Goal: Information Seeking & Learning: Check status

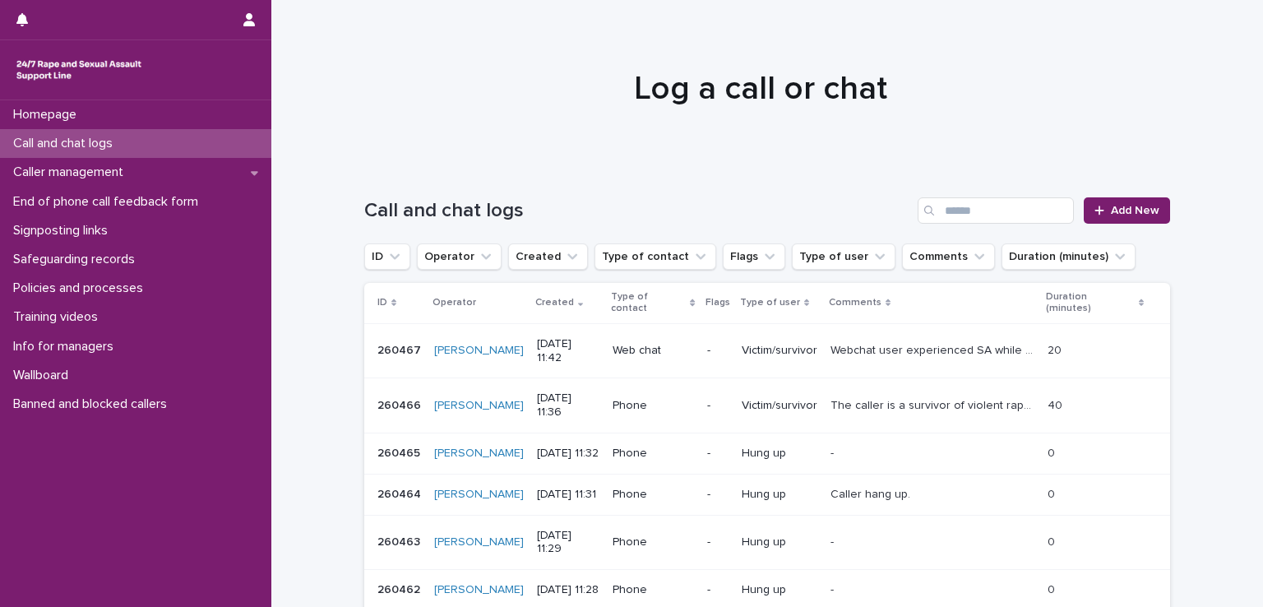
scroll to position [367, 0]
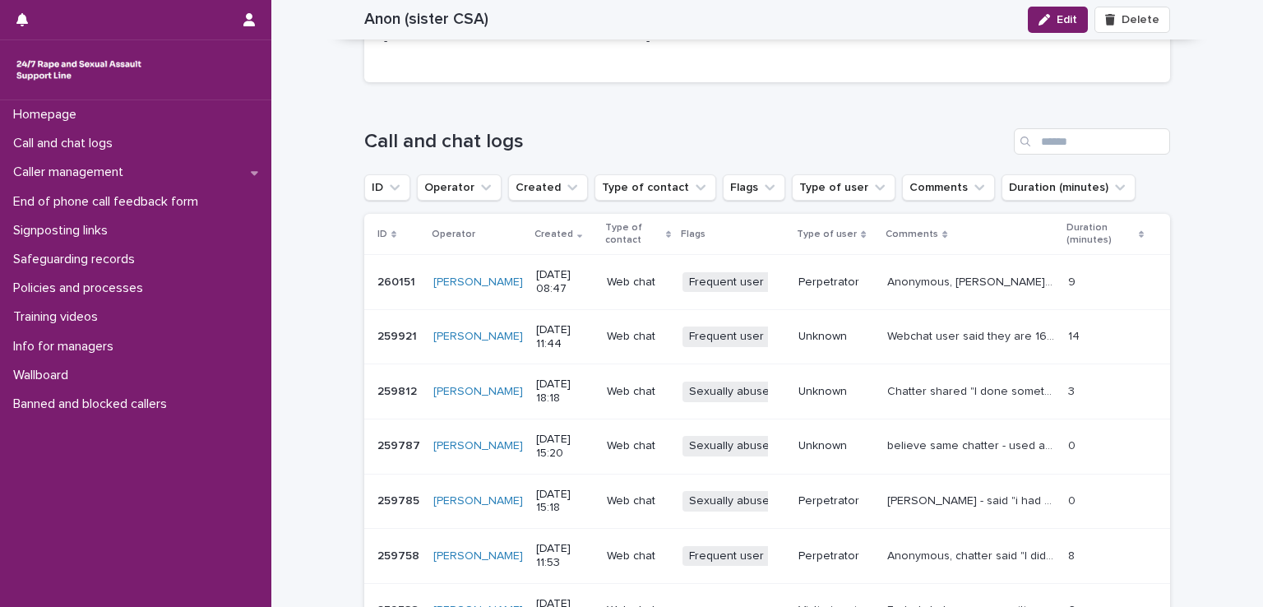
scroll to position [1644, 0]
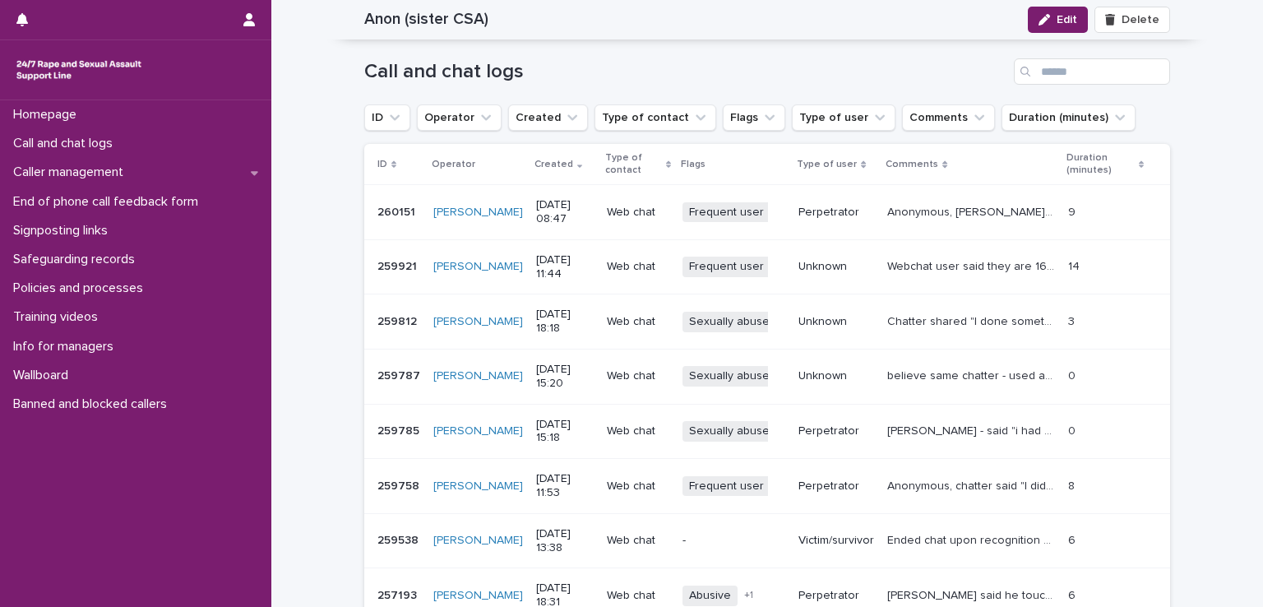
click at [1030, 266] on p "Webchat user said they are 16 and had been raped by their brother. Emotional su…" at bounding box center [972, 264] width 171 height 17
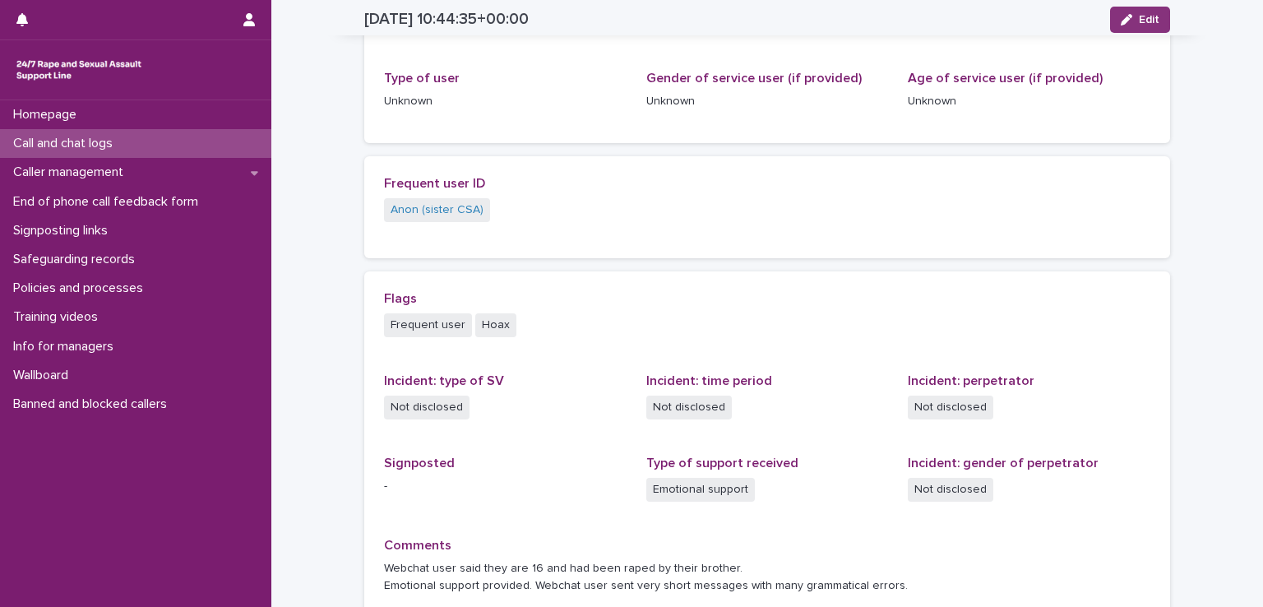
scroll to position [562, 0]
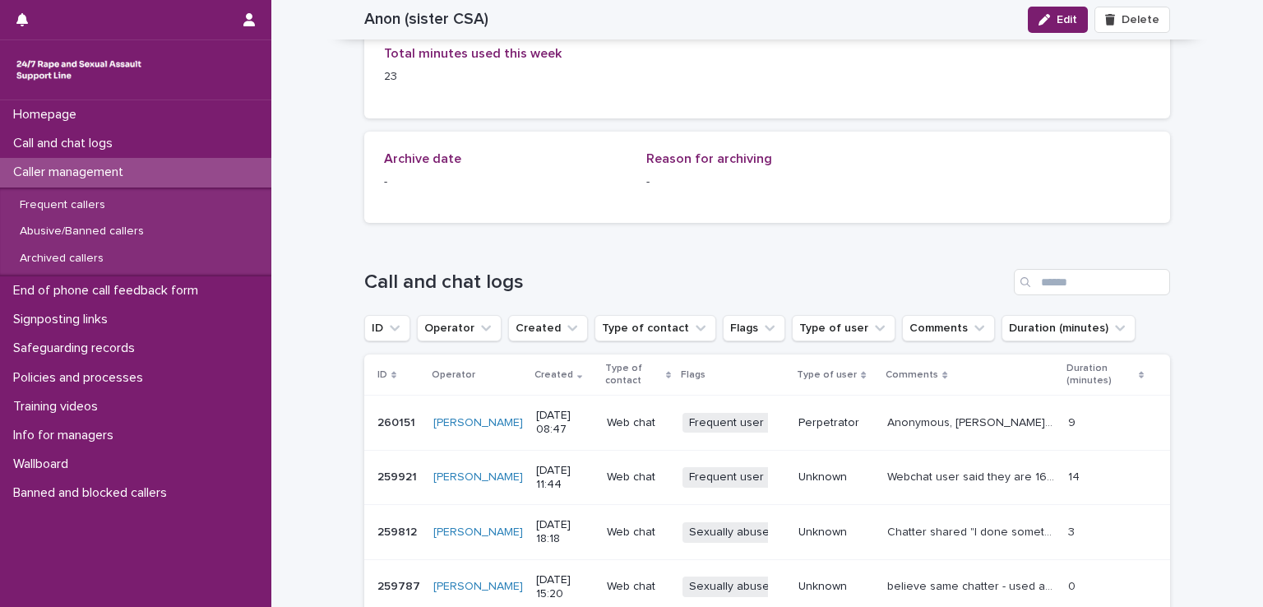
scroll to position [1680, 0]
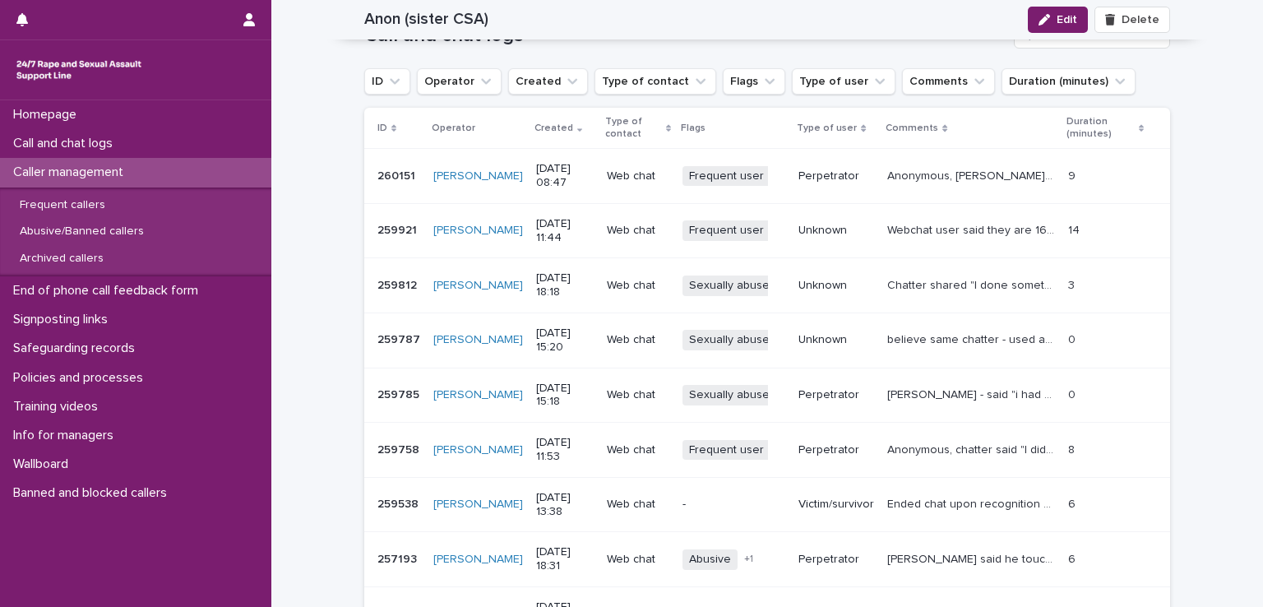
click at [927, 279] on p "Chatter shared "I done something", "I had sex with my [DEMOGRAPHIC_DATA] sister…" at bounding box center [972, 283] width 171 height 17
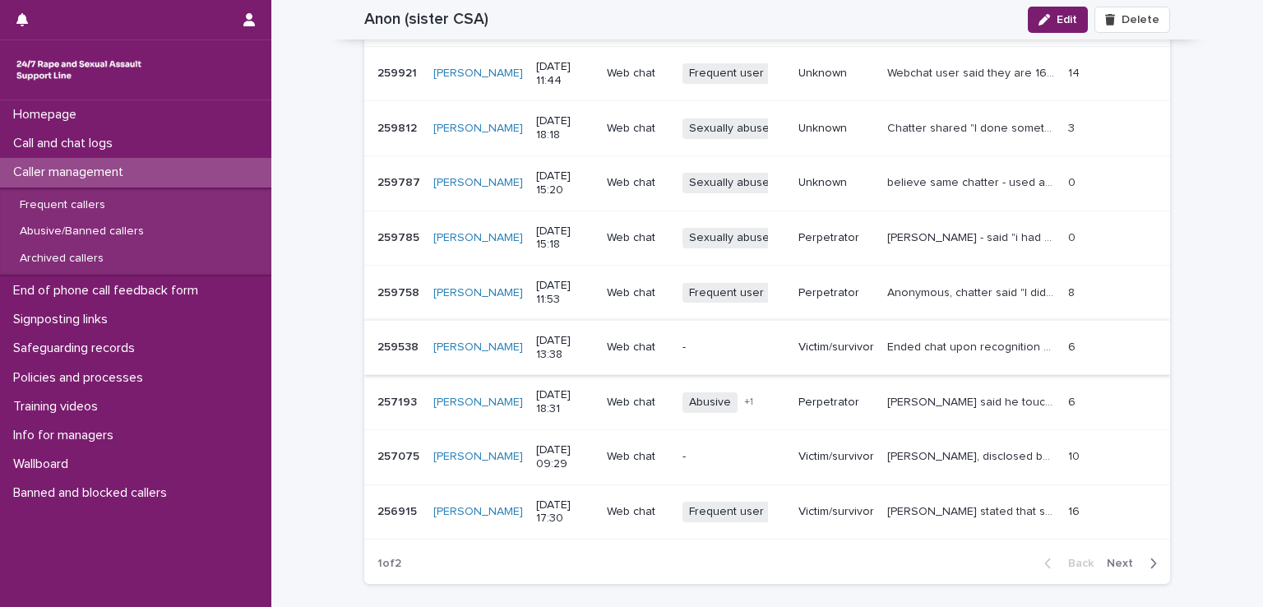
scroll to position [1954, 0]
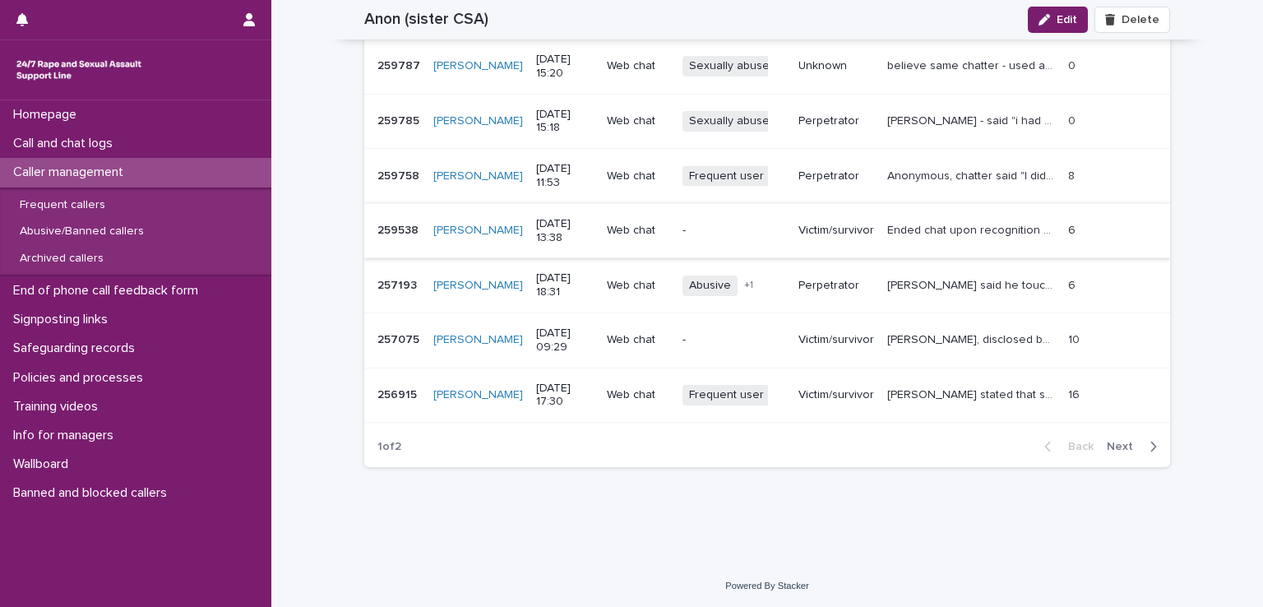
click at [1111, 447] on span "Next" at bounding box center [1125, 447] width 36 height 12
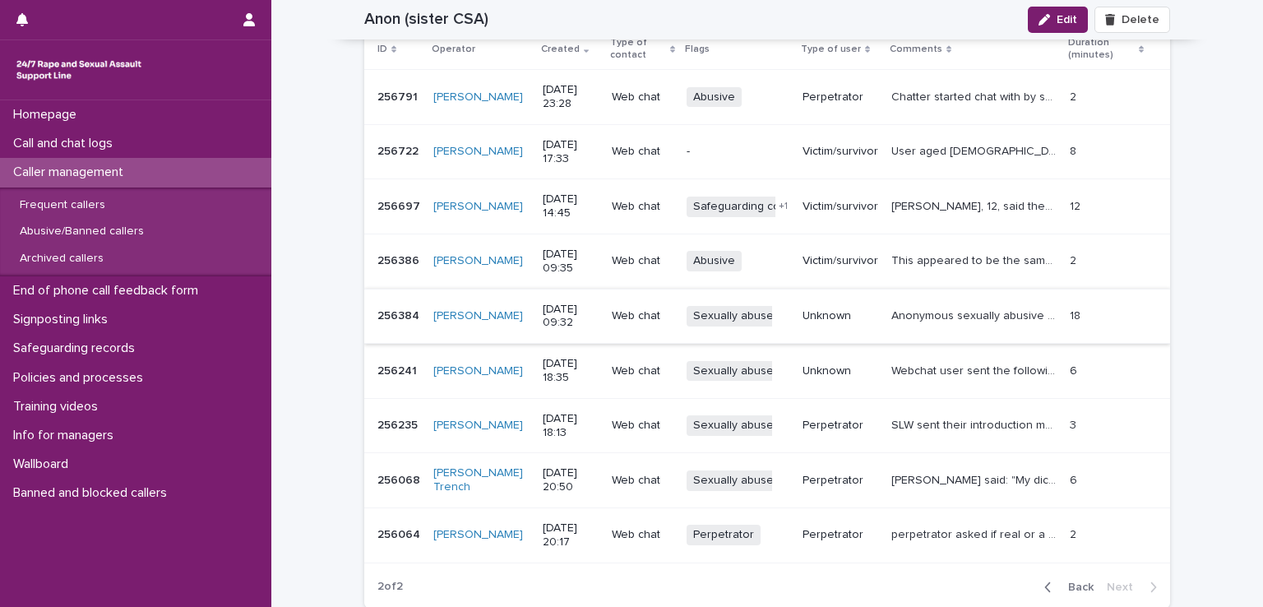
scroll to position [1900, 0]
